Goal: Information Seeking & Learning: Learn about a topic

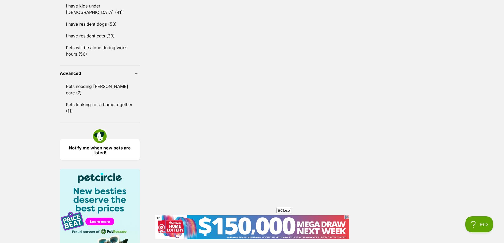
scroll to position [588, 0]
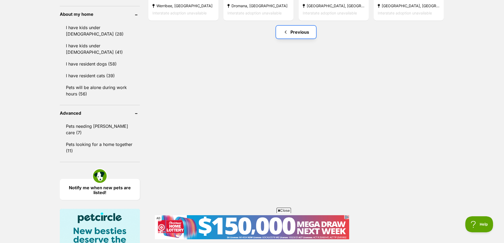
click at [296, 26] on link "Previous" at bounding box center [296, 32] width 40 height 13
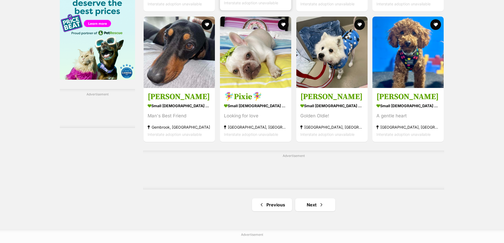
scroll to position [908, 0]
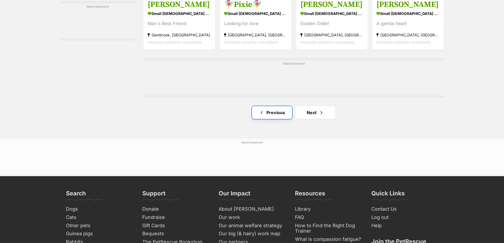
drag, startPoint x: 273, startPoint y: 99, endPoint x: 284, endPoint y: 97, distance: 11.4
click at [273, 106] on link "Previous" at bounding box center [272, 112] width 40 height 13
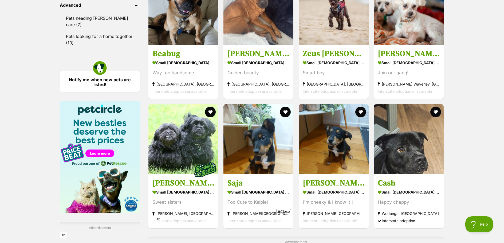
scroll to position [855, 0]
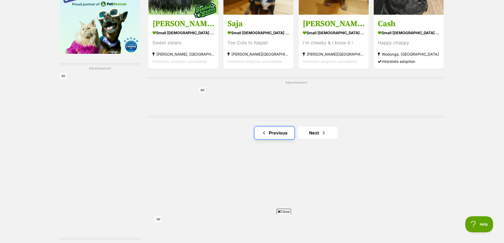
click at [274, 126] on link "Previous" at bounding box center [275, 132] width 40 height 13
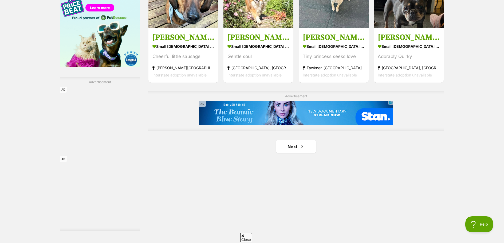
scroll to position [855, 0]
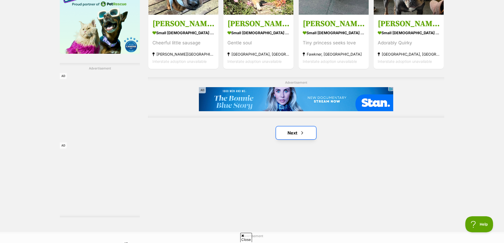
click at [302, 130] on span "Next page" at bounding box center [302, 133] width 5 height 6
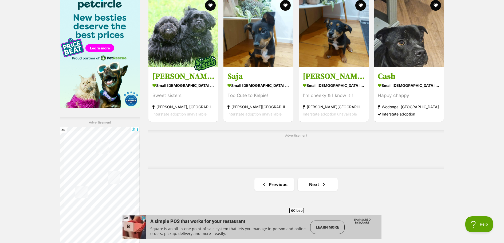
scroll to position [801, 0]
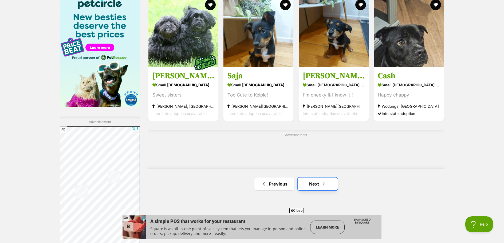
click at [321, 177] on link "Next" at bounding box center [318, 183] width 40 height 13
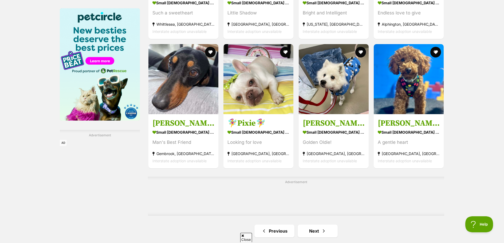
scroll to position [801, 0]
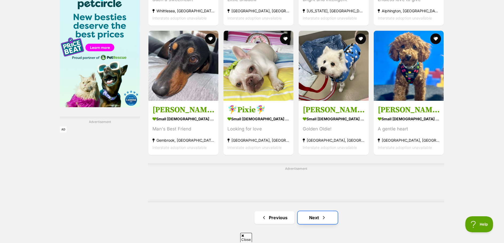
click at [314, 211] on link "Next" at bounding box center [318, 217] width 40 height 13
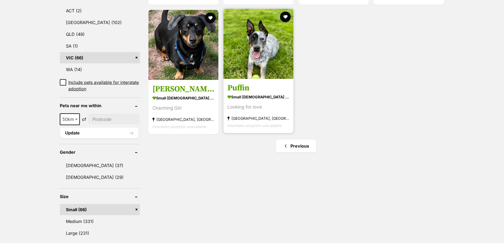
scroll to position [298, 0]
